Goal: Ask a question: Seek information or help from site administrators or community

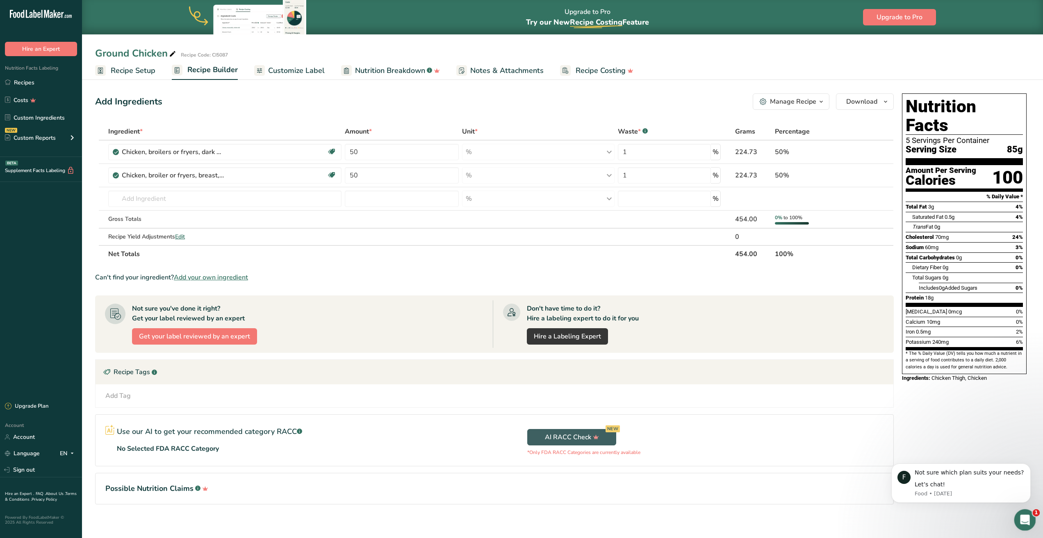
click at [842, 518] on icon "Open Intercom Messenger" at bounding box center [1024, 519] width 14 height 14
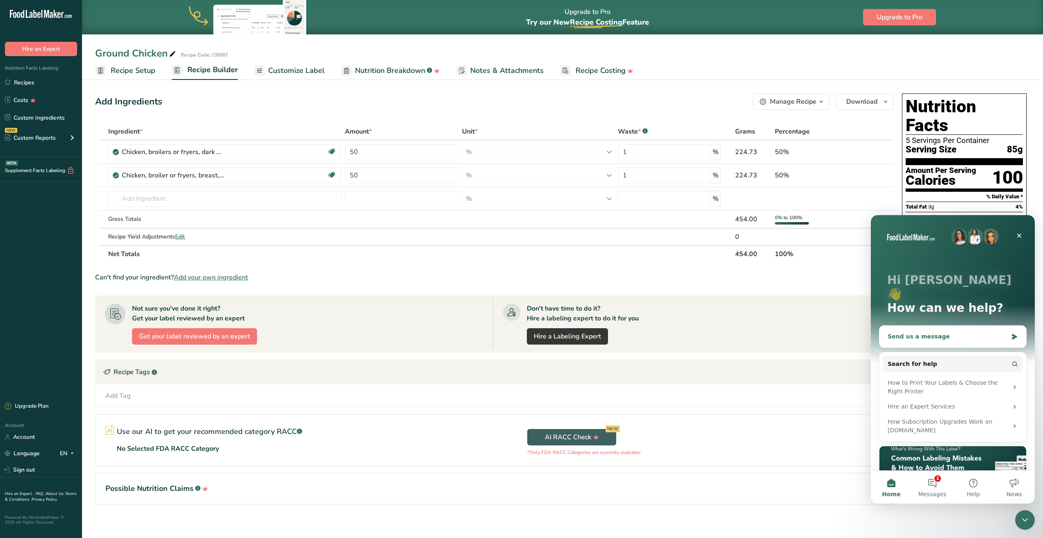
click at [842, 332] on div "Send us a message" at bounding box center [947, 336] width 120 height 9
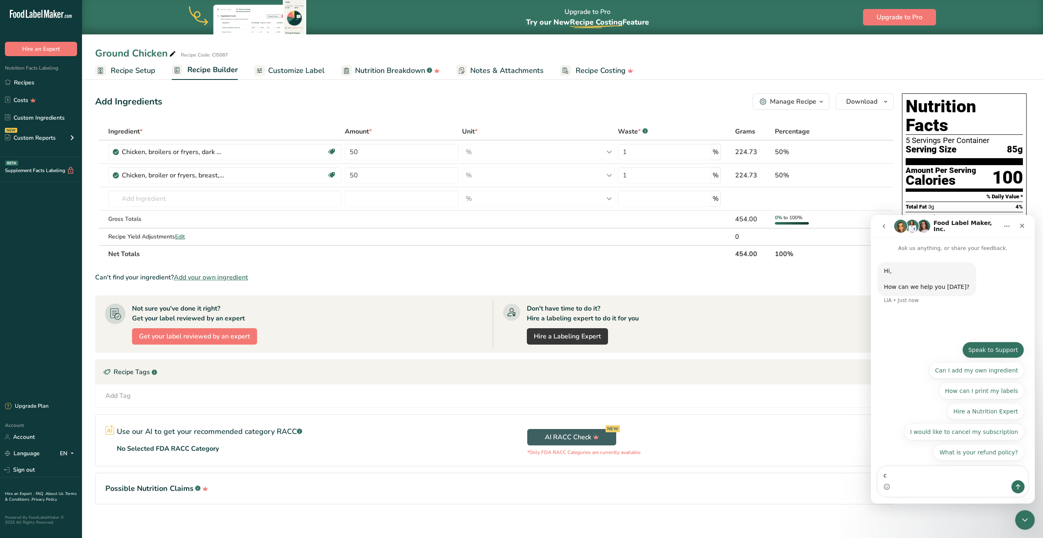
type textarea "c"
click at [842, 354] on button "Speak to Support" at bounding box center [993, 350] width 62 height 16
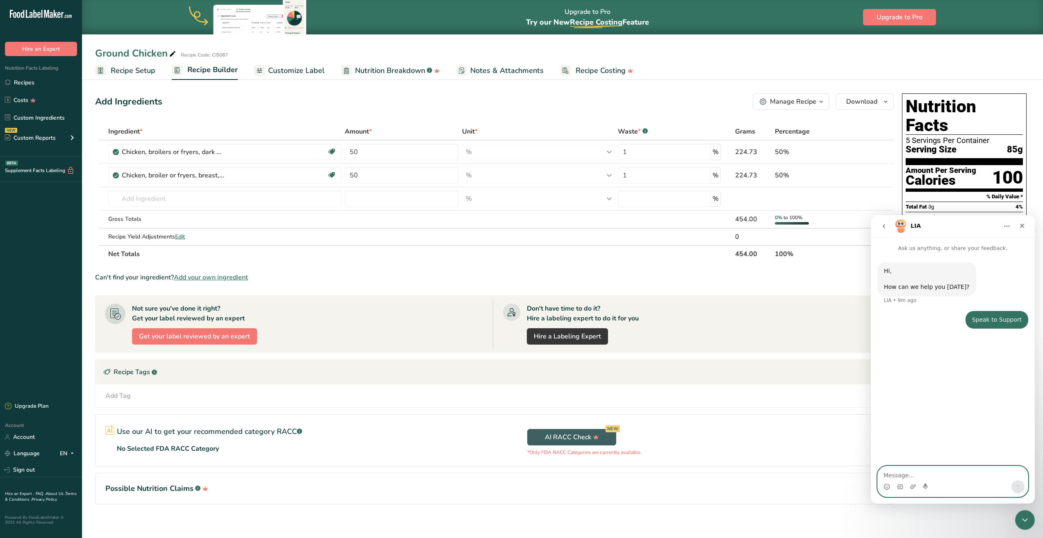
click at [842, 472] on textarea "Message…" at bounding box center [952, 473] width 150 height 14
type textarea "speak to support"
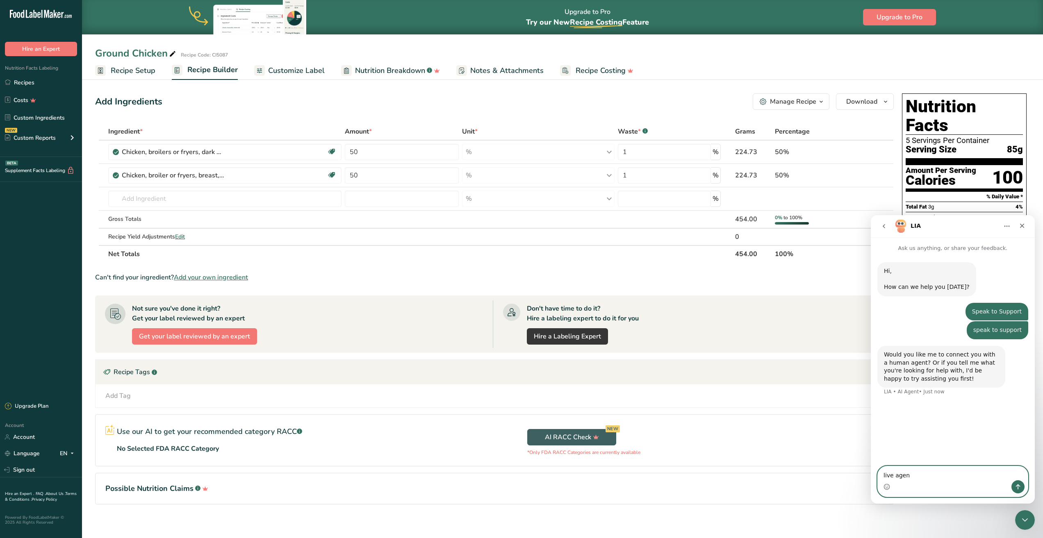
type textarea "live agent"
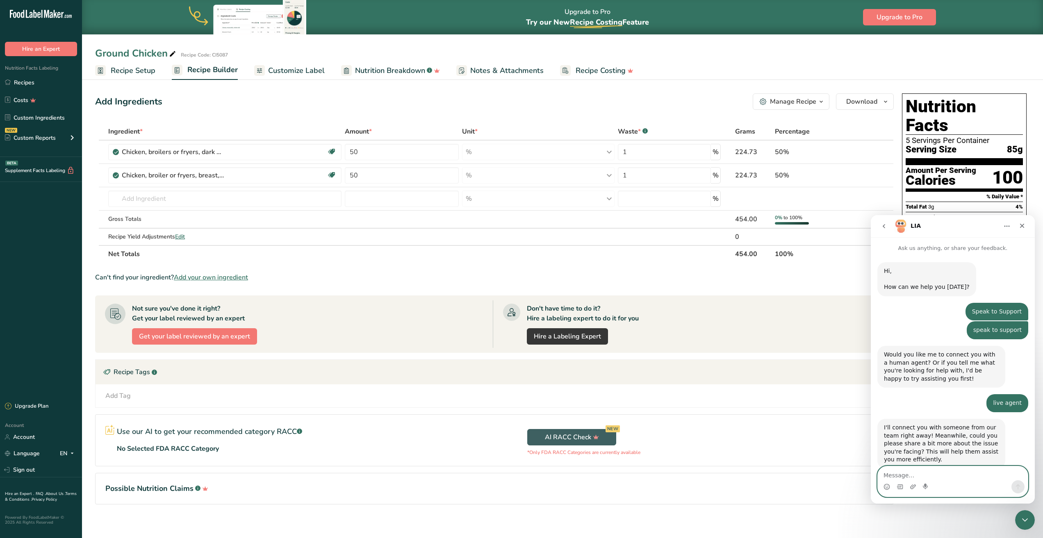
scroll to position [20, 0]
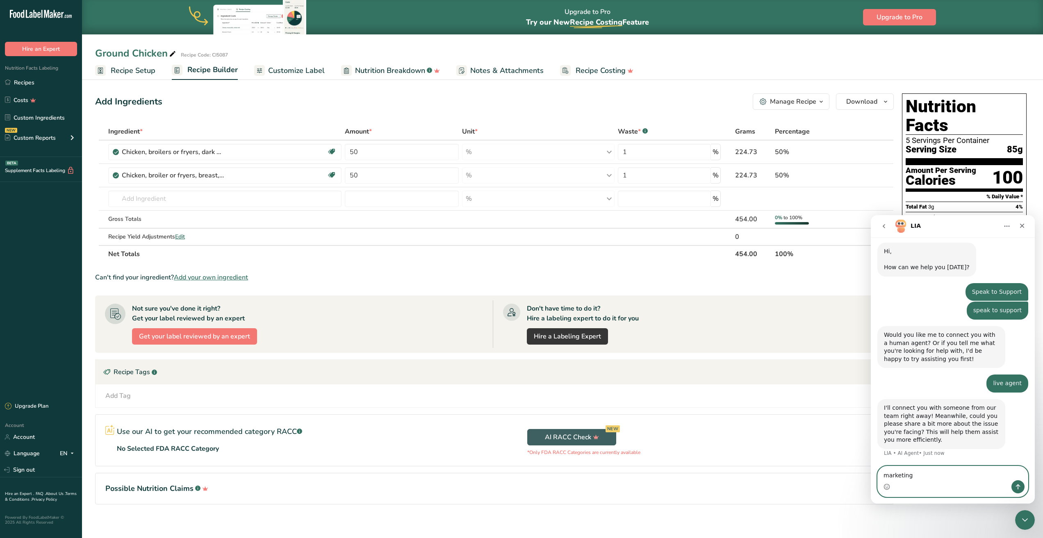
type textarea "marketing"
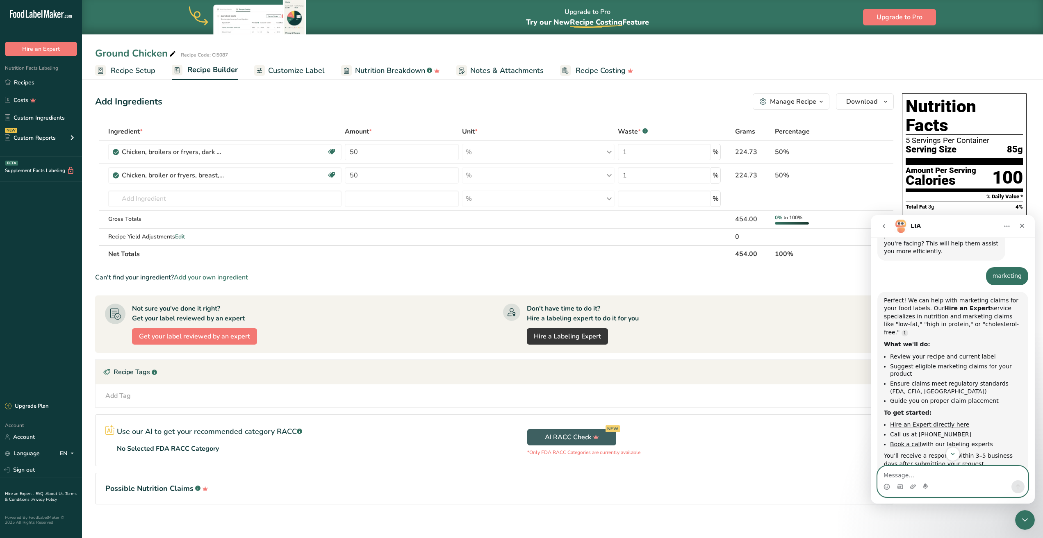
scroll to position [277, 0]
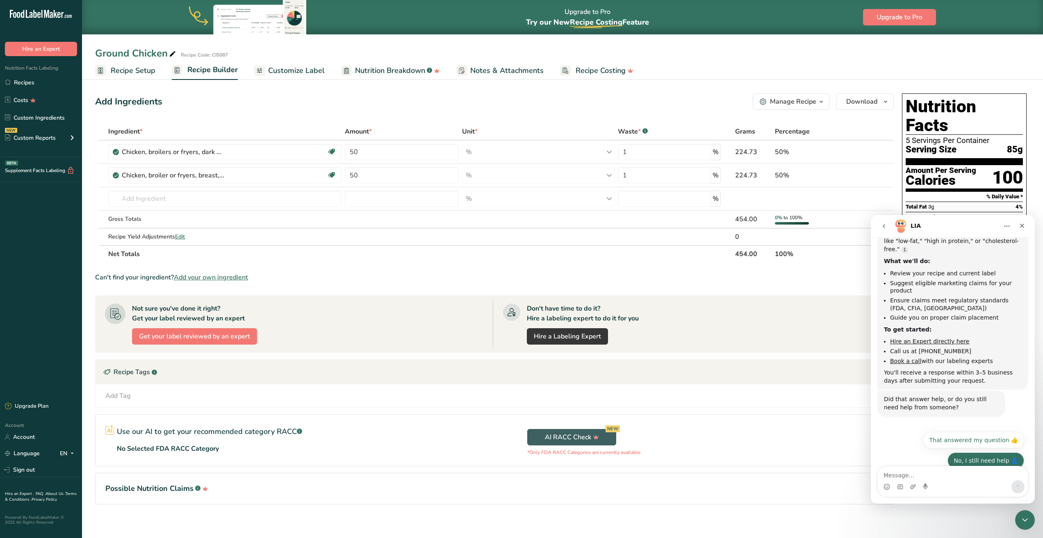
click at [842, 457] on button "No, I still need help 👤" at bounding box center [985, 460] width 77 height 16
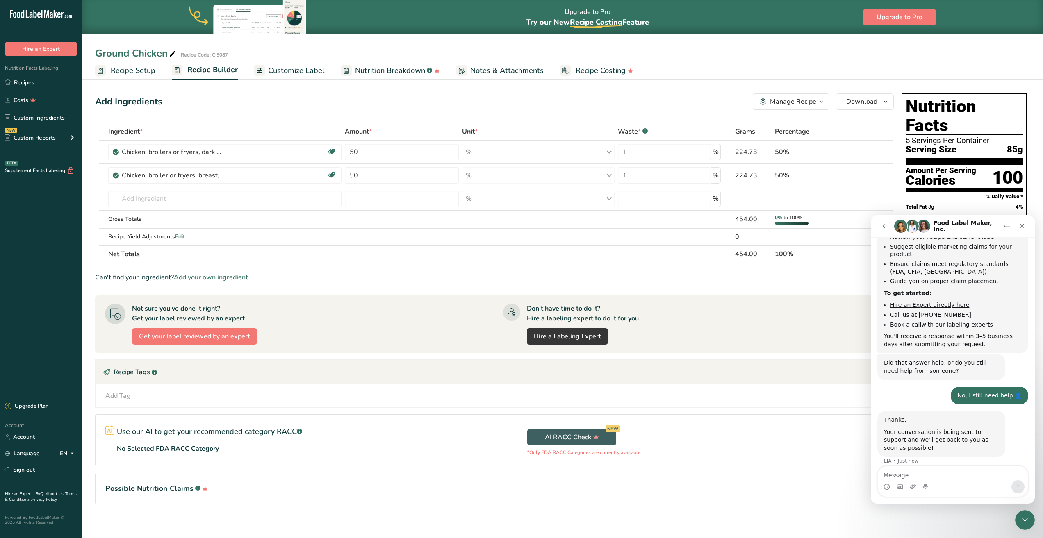
scroll to position [351, 0]
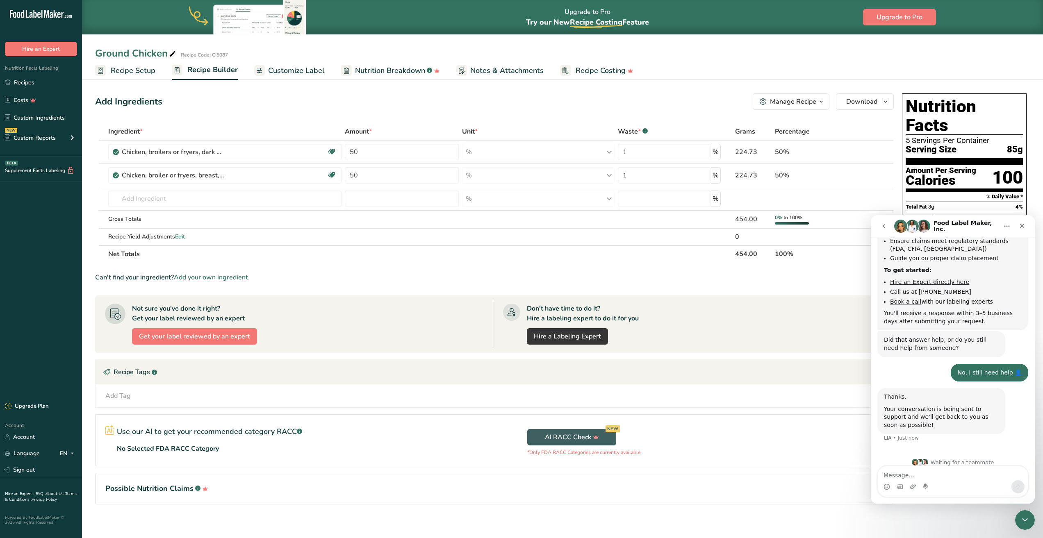
click at [786, 139] on th "Percentage" at bounding box center [812, 131] width 79 height 17
